Goal: Transaction & Acquisition: Purchase product/service

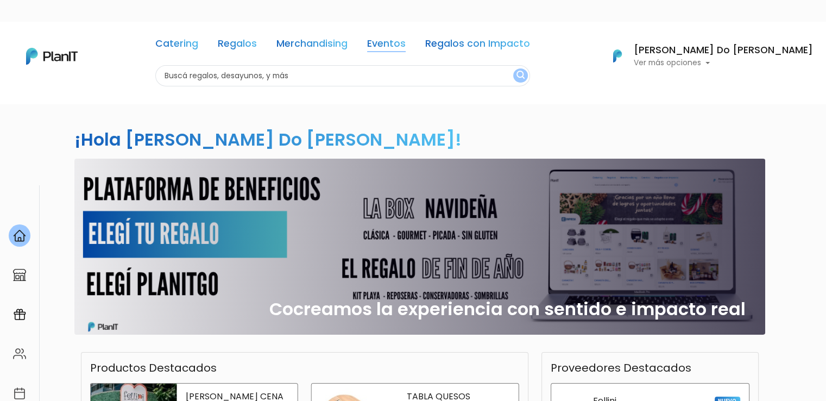
click at [406, 41] on link "Eventos" at bounding box center [386, 45] width 39 height 13
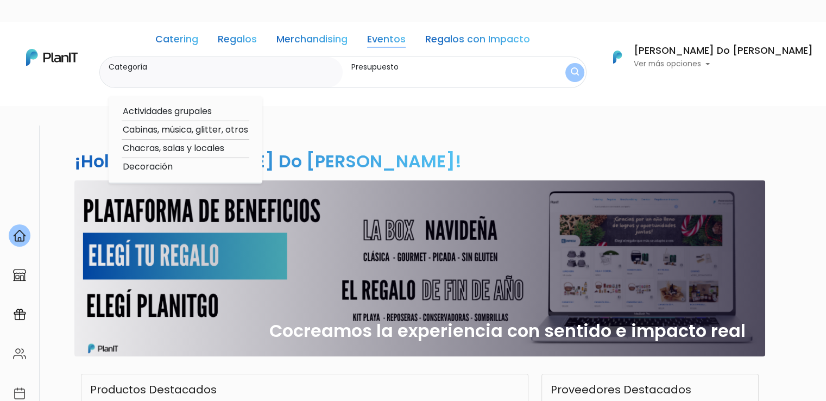
click at [406, 42] on link "Eventos" at bounding box center [386, 41] width 39 height 13
click at [215, 129] on option "Cabinas, música, glitter, otros" at bounding box center [186, 130] width 128 height 14
type input "Cabinas, música, glitter, otros"
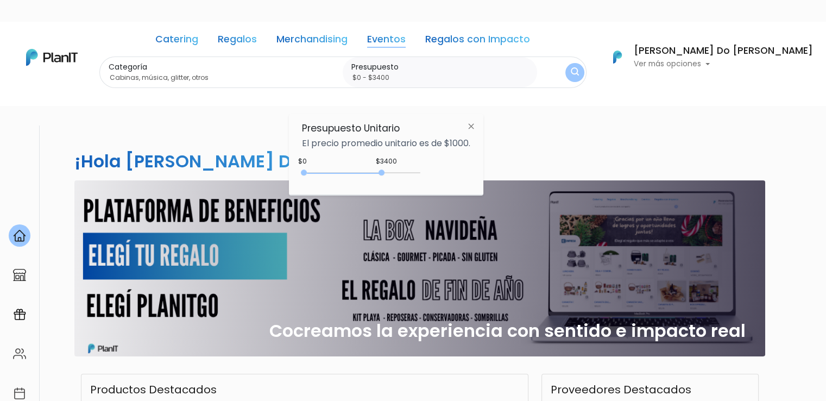
drag, startPoint x: 326, startPoint y: 171, endPoint x: 384, endPoint y: 172, distance: 58.2
click at [384, 172] on div at bounding box center [382, 173] width 6 height 6
type input "$0 - Más de $5000"
drag, startPoint x: 384, startPoint y: 172, endPoint x: 489, endPoint y: 175, distance: 104.4
click at [489, 175] on body "Catering Regalos Merchandising Eventos Regalos con Impacto Catering Regalos Mer…" at bounding box center [413, 222] width 826 height 401
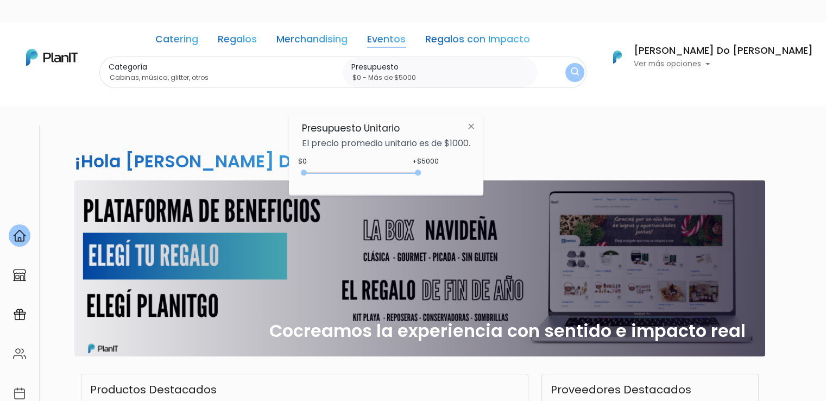
click at [511, 125] on div "¡Hola Maria Do Nascimento! slide 1 of 1 Cocreamos la experiencia con sentido e …" at bounding box center [413, 363] width 717 height 476
click at [587, 66] on form "Categoría Cabinas, música, glitter, otros Actividades grupales Cabinas, música,…" at bounding box center [342, 73] width 487 height 32
click at [586, 72] on button "submit" at bounding box center [575, 72] width 21 height 21
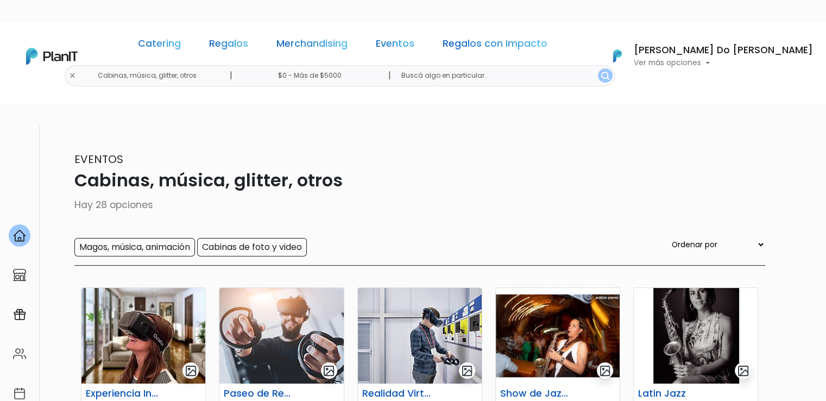
click at [132, 73] on div "Catering Regalos Merchandising Eventos Regalos con Impacto Cabinas, música, gli…" at bounding box center [413, 56] width 826 height 60
click at [139, 74] on div "Catering Regalos Merchandising Eventos Regalos con Impacto Cabinas, música, gli…" at bounding box center [413, 56] width 826 height 60
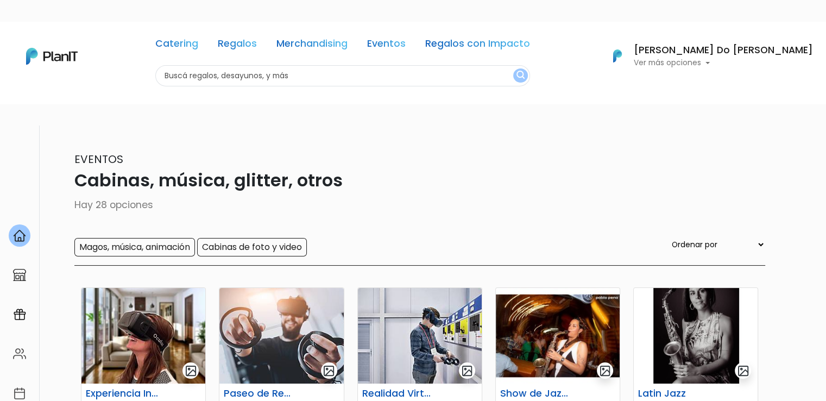
click at [236, 75] on input "text" at bounding box center [342, 75] width 375 height 21
click at [406, 40] on link "Eventos" at bounding box center [386, 45] width 39 height 13
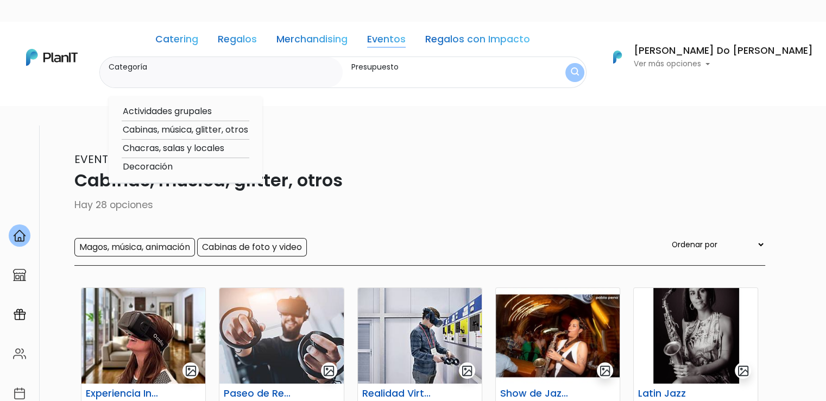
drag, startPoint x: 195, startPoint y: 147, endPoint x: 195, endPoint y: 163, distance: 16.3
click at [195, 163] on div "Actividades grupales Cabinas, música, glitter, otros Chacras, salas y locales D…" at bounding box center [186, 139] width 154 height 87
click at [195, 163] on option "Decoración" at bounding box center [186, 167] width 128 height 14
type input "Decoración"
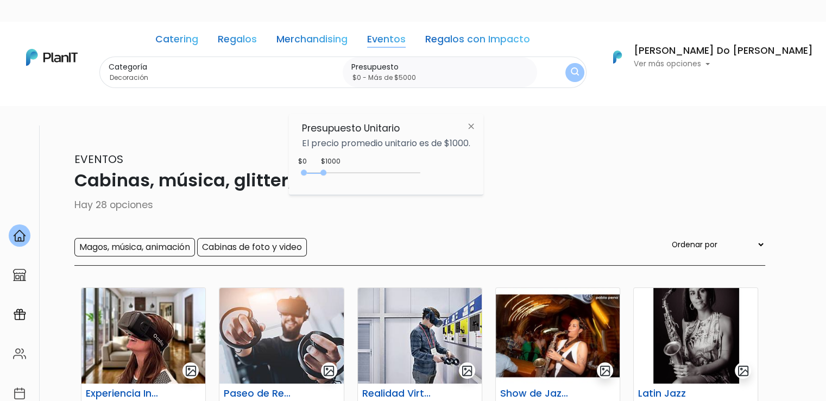
drag, startPoint x: 326, startPoint y: 170, endPoint x: 559, endPoint y: 166, distance: 232.6
click at [559, 166] on body "Catering Regalos Merchandising Eventos Regalos con Impacto Cabinas, música, gli…" at bounding box center [413, 222] width 826 height 401
type input "$0 - Más de $5000"
click at [579, 71] on img "submit" at bounding box center [575, 72] width 8 height 10
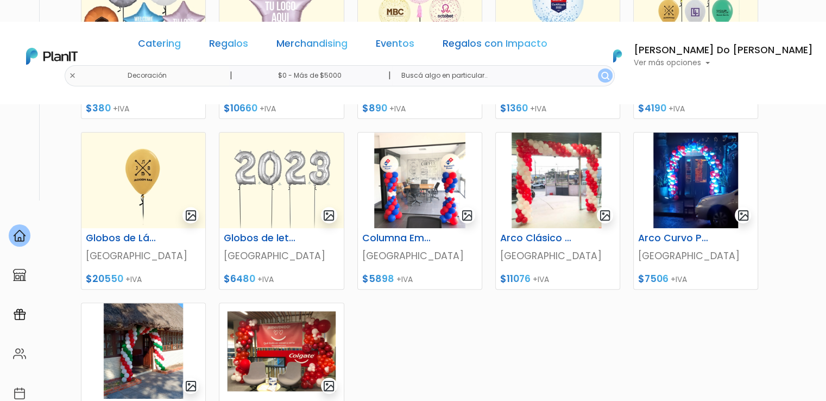
scroll to position [380, 0]
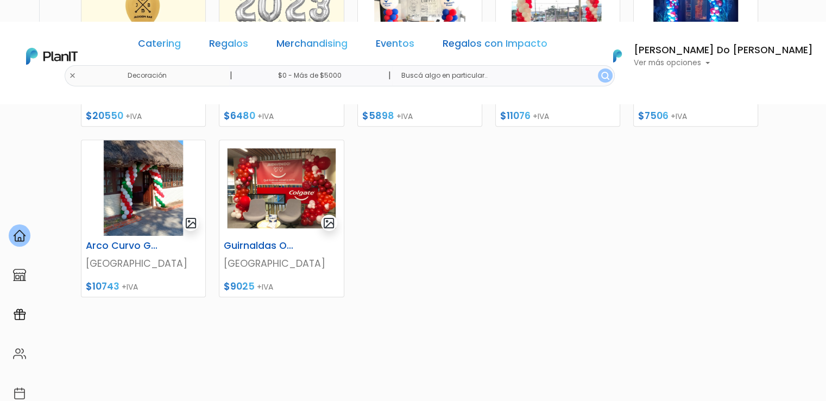
click at [415, 218] on div "Globos Metalizados [GEOGRAPHIC_DATA] $380 +IVA Globos Metalizados con Helio [GE…" at bounding box center [419, 84] width 691 height 599
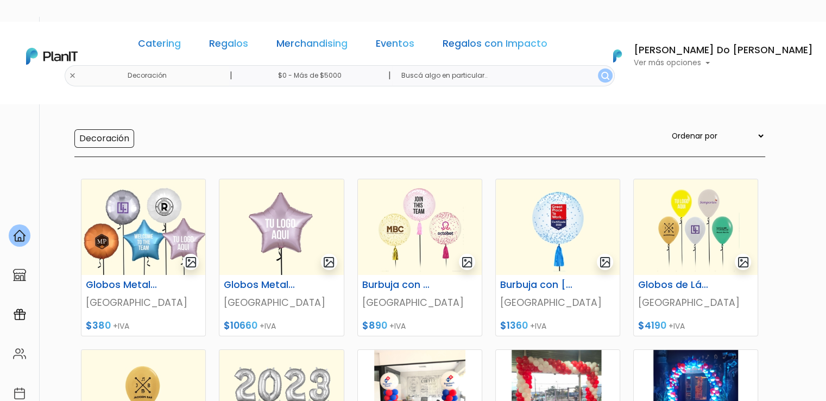
scroll to position [0, 0]
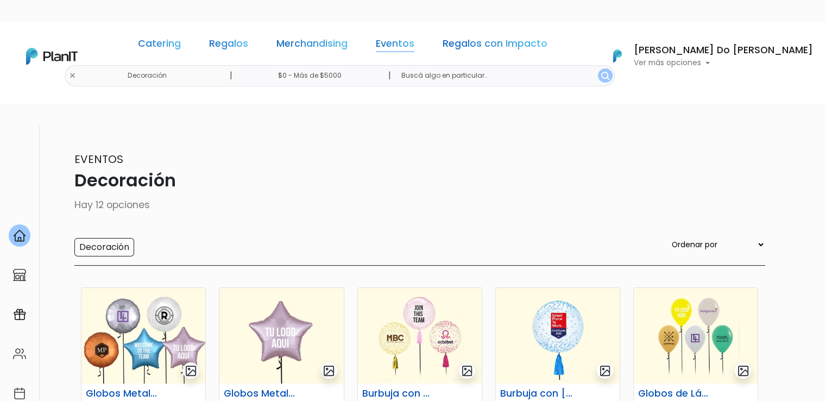
click at [415, 39] on link "Eventos" at bounding box center [395, 45] width 39 height 13
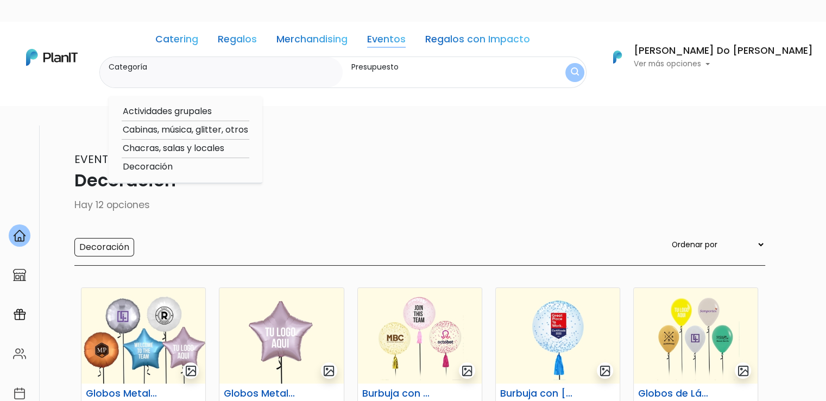
click at [199, 114] on option "Actividades grupales" at bounding box center [186, 112] width 128 height 14
type input "Actividades grupales"
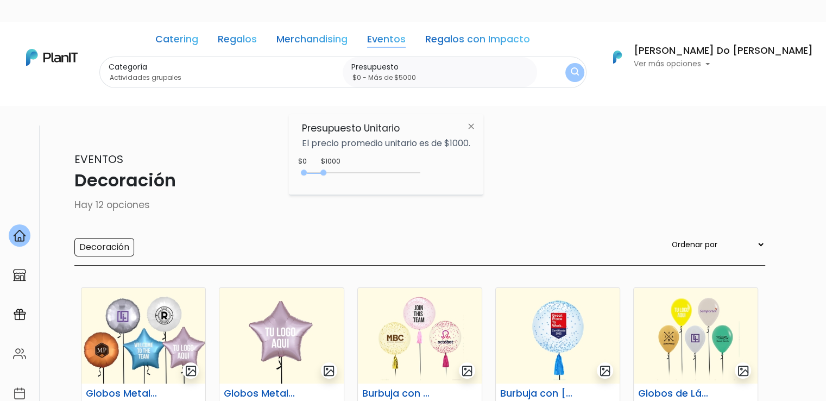
drag, startPoint x: 327, startPoint y: 174, endPoint x: 540, endPoint y: 168, distance: 213.1
click at [539, 168] on body "Catering Regalos Merchandising Eventos Regalos con Impacto Decoración | $0 - Má…" at bounding box center [413, 222] width 826 height 401
type input "$0 - Más de $5000"
click at [579, 73] on img "submit" at bounding box center [575, 72] width 8 height 10
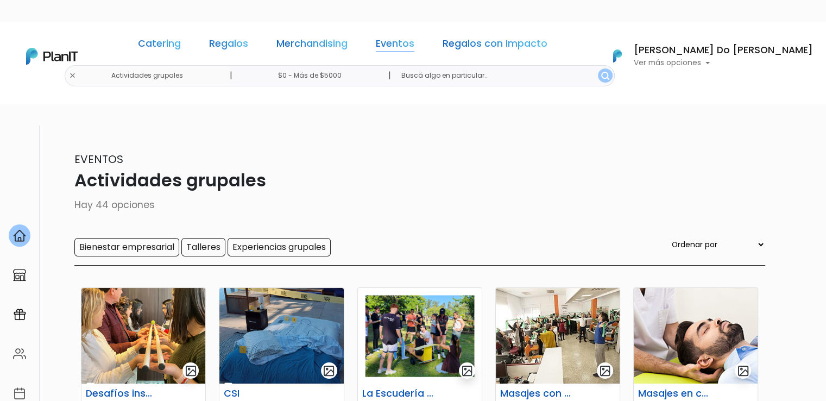
click at [415, 42] on link "Eventos" at bounding box center [395, 45] width 39 height 13
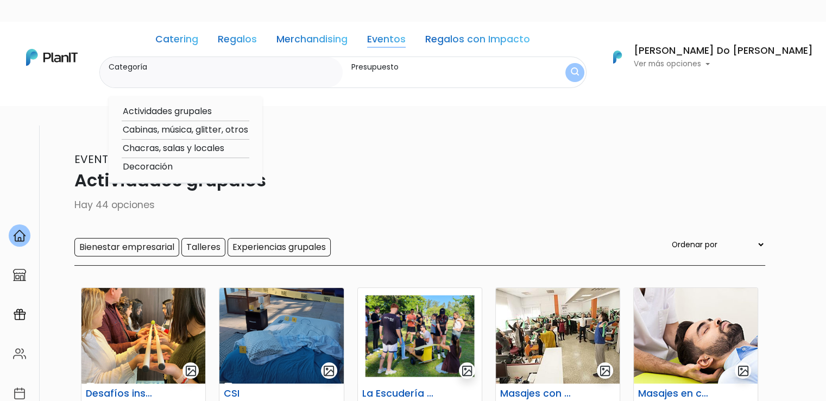
click at [378, 197] on div "Eventos Actividades grupales Hay 44 opciones Bienestar empresarial Talleres Exp…" at bounding box center [413, 208] width 704 height 115
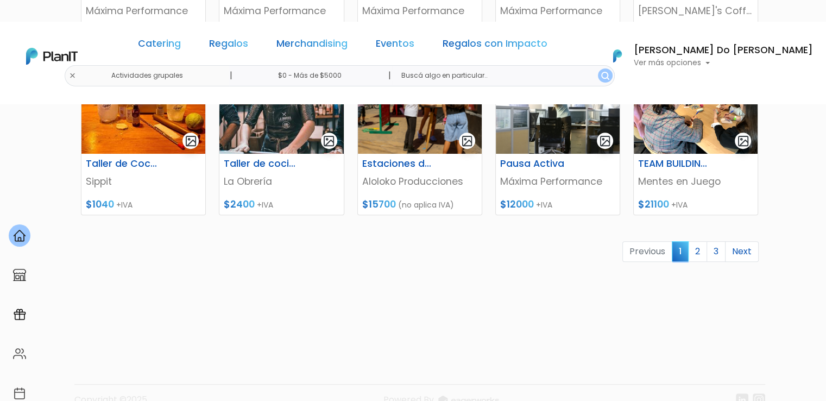
scroll to position [408, 0]
